Goal: Task Accomplishment & Management: Use online tool/utility

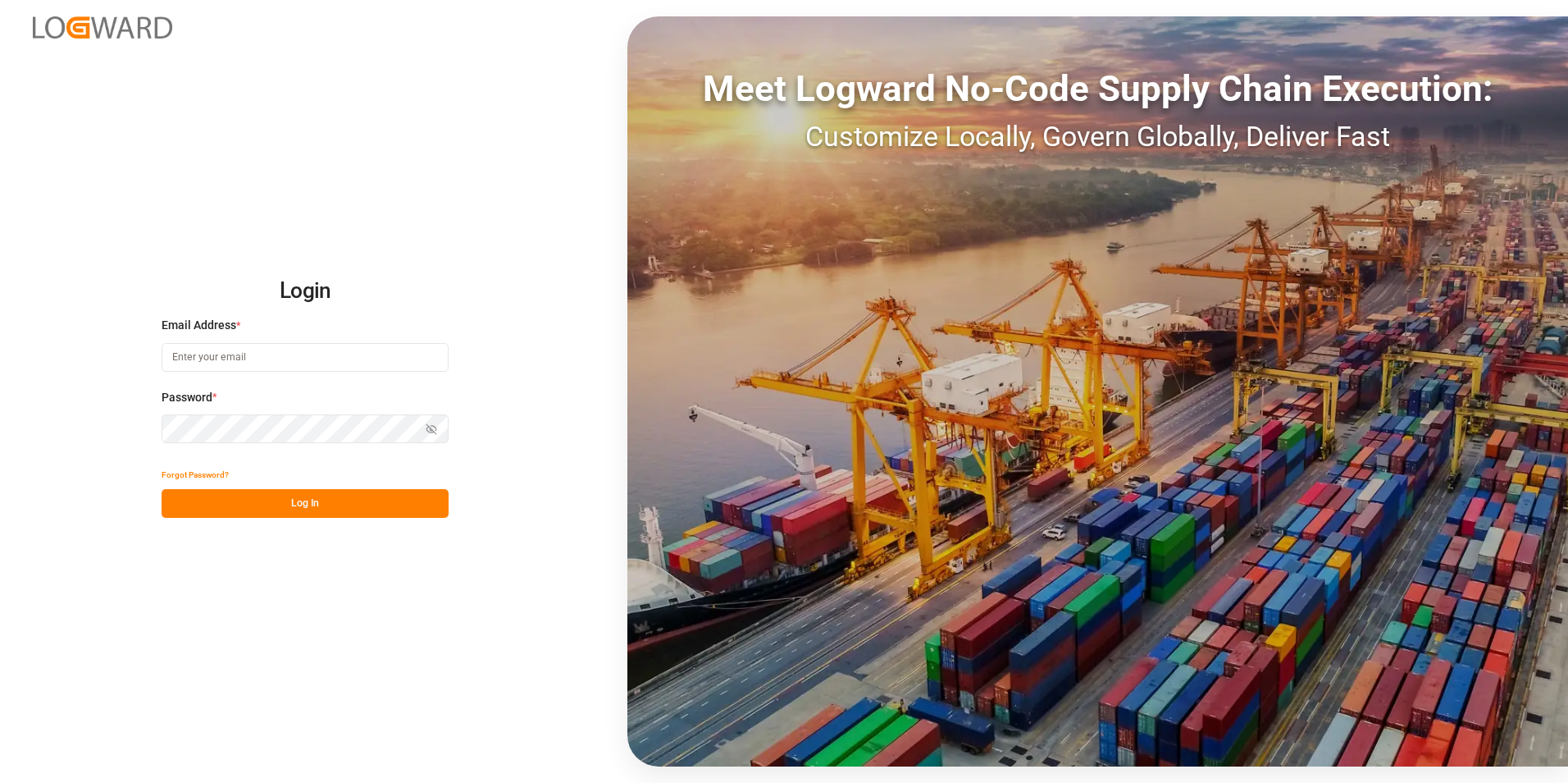
type input "[EMAIL_ADDRESS][DOMAIN_NAME]"
click at [341, 497] on button "Log In" at bounding box center [305, 503] width 287 height 28
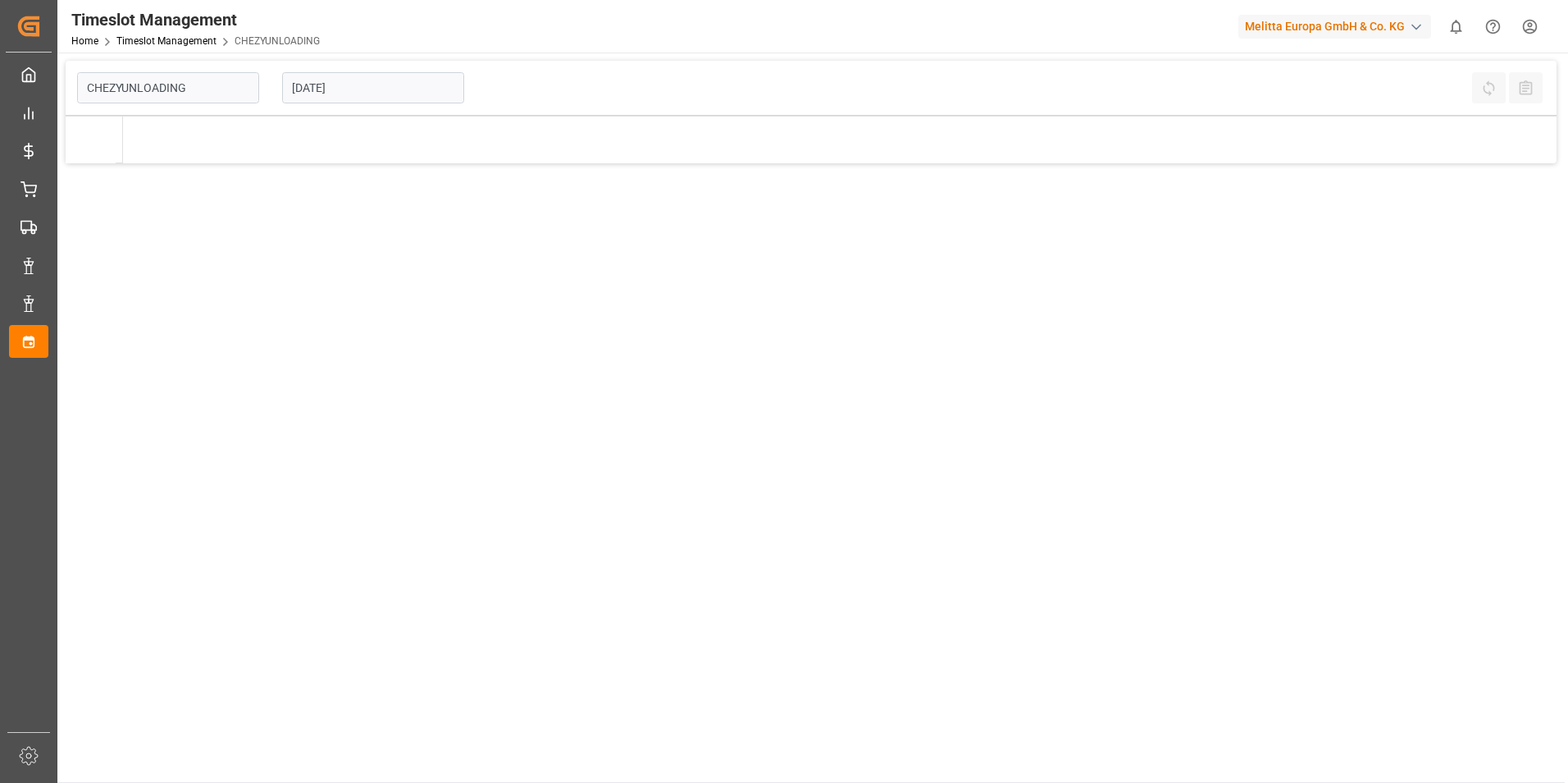
type input "Chezy Unloading"
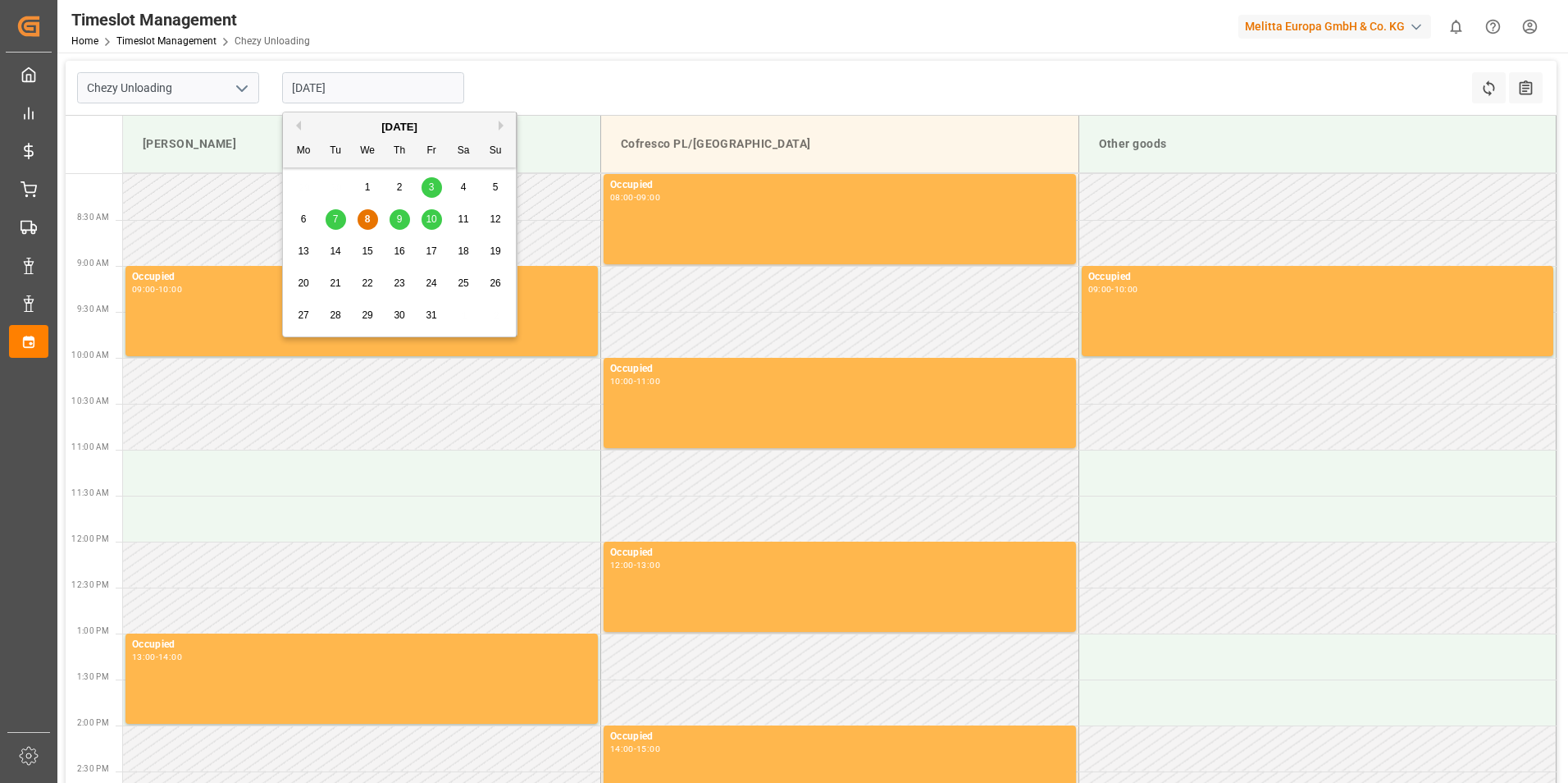
click at [390, 84] on input "[DATE]" at bounding box center [373, 88] width 182 height 31
click at [333, 256] on span "14" at bounding box center [335, 251] width 10 height 11
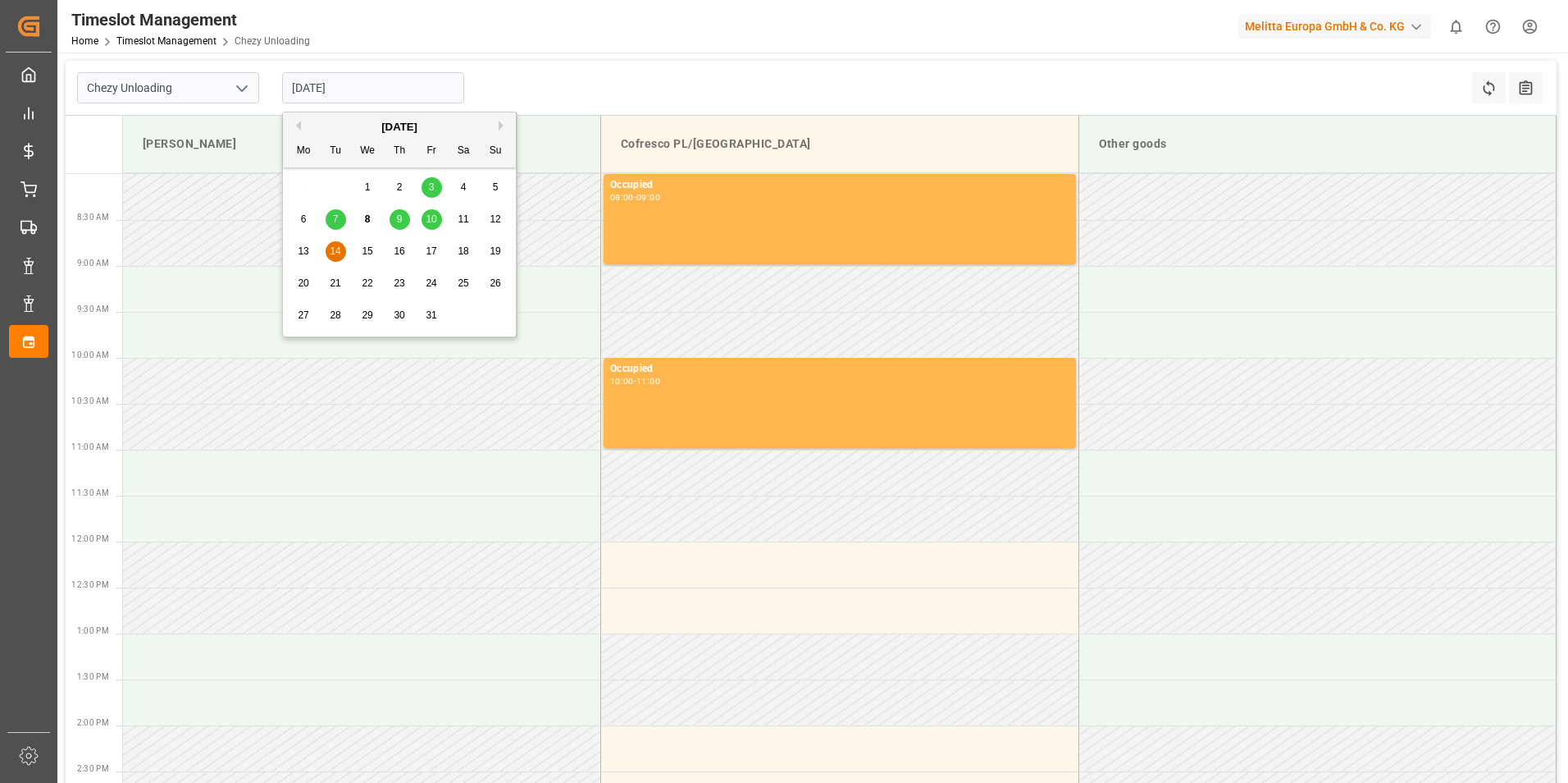
click at [343, 88] on input "[DATE]" at bounding box center [373, 88] width 182 height 31
click at [369, 252] on span "15" at bounding box center [366, 251] width 10 height 11
type input "[DATE]"
